Goal: Transaction & Acquisition: Purchase product/service

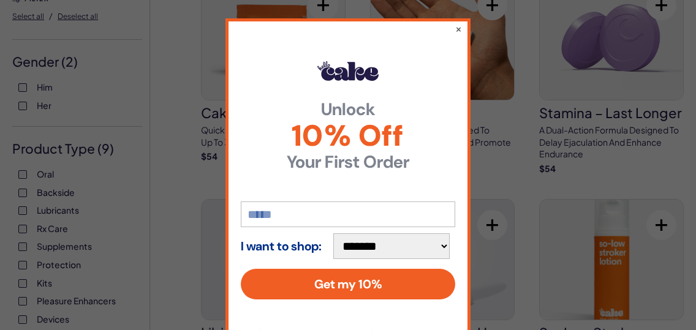
scroll to position [72, 0]
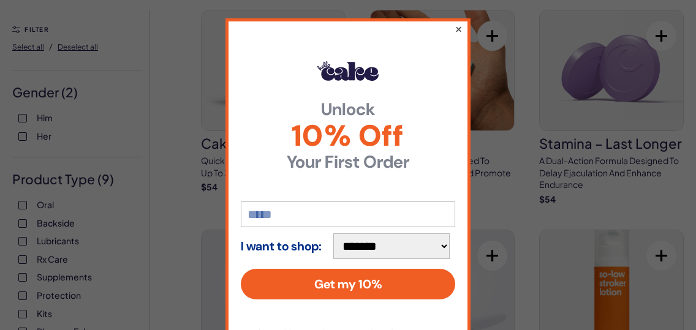
click at [455, 28] on button "×" at bounding box center [459, 28] width 8 height 15
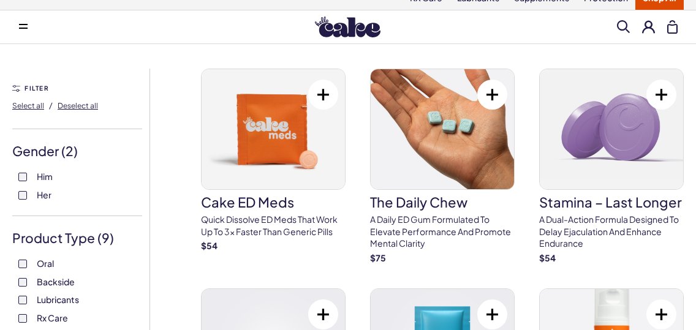
scroll to position [15, 0]
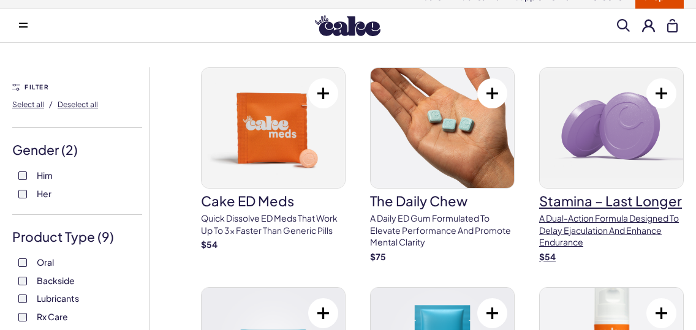
click at [630, 148] on img at bounding box center [611, 128] width 143 height 120
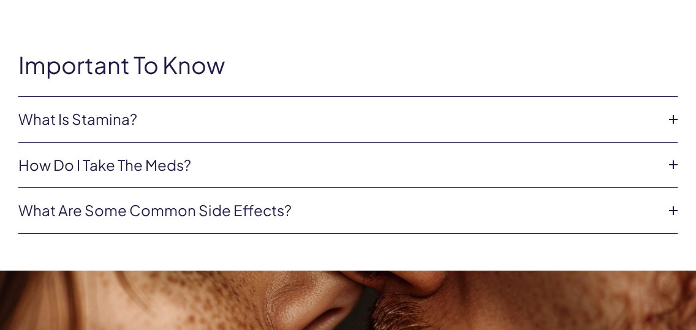
scroll to position [550, 0]
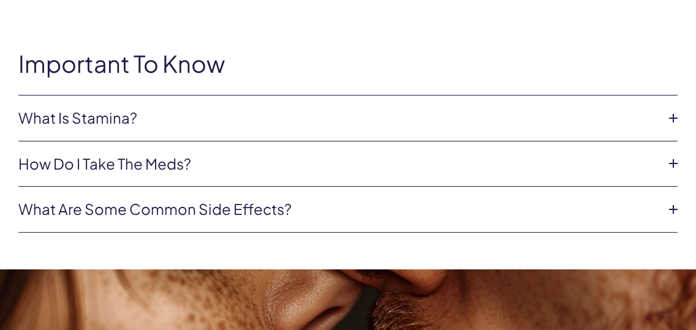
click at [277, 169] on link "How do I take the Meds?" at bounding box center [338, 164] width 640 height 21
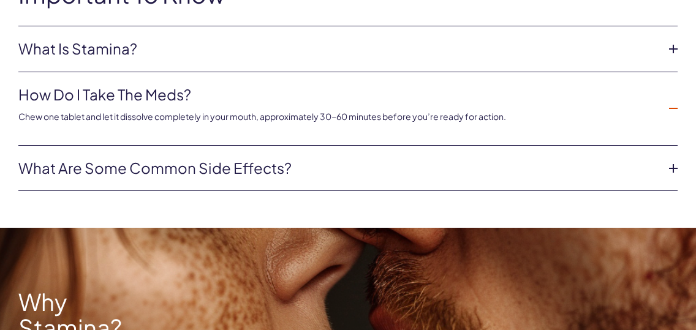
scroll to position [620, 0]
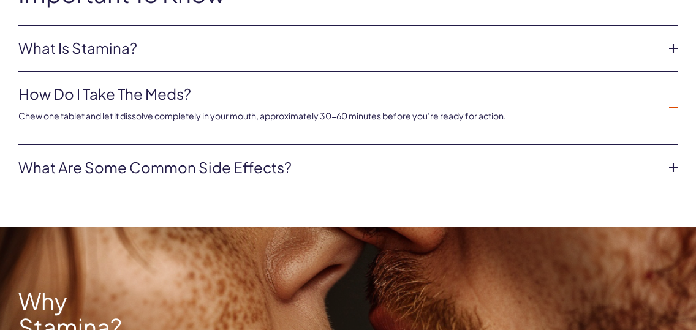
click at [314, 165] on link "What are some common side effects?" at bounding box center [338, 167] width 640 height 21
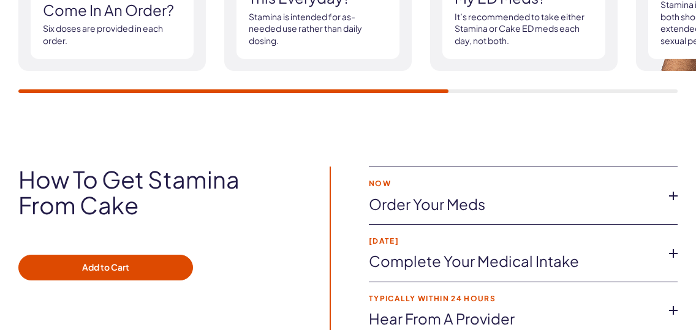
scroll to position [2085, 0]
